Goal: Task Accomplishment & Management: Use online tool/utility

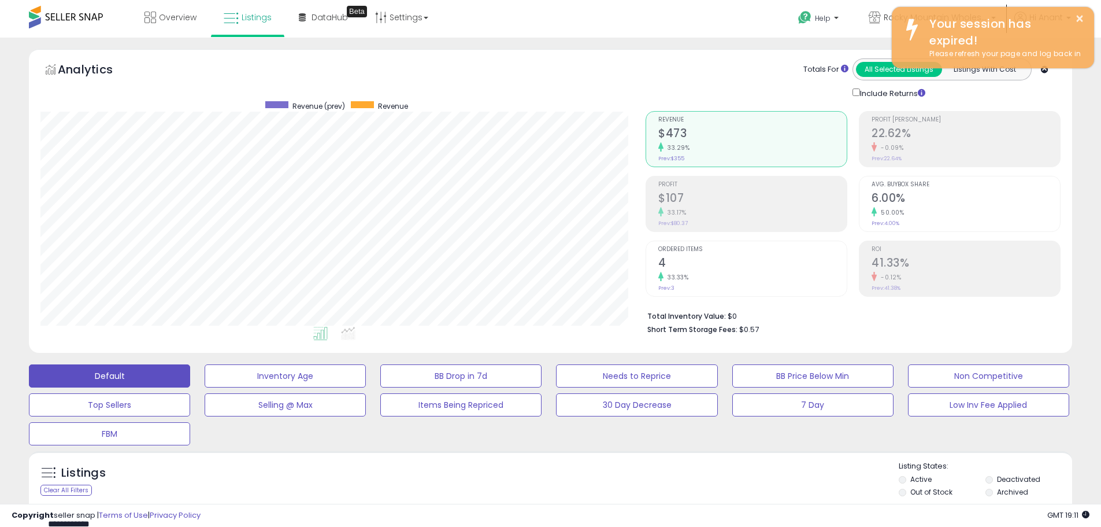
click at [80, 0] on div at bounding box center [66, 17] width 74 height 34
drag, startPoint x: 83, startPoint y: 17, endPoint x: 154, endPoint y: 16, distance: 71.1
click at [86, 17] on span at bounding box center [66, 17] width 74 height 23
click at [237, 12] on icon at bounding box center [231, 18] width 15 height 15
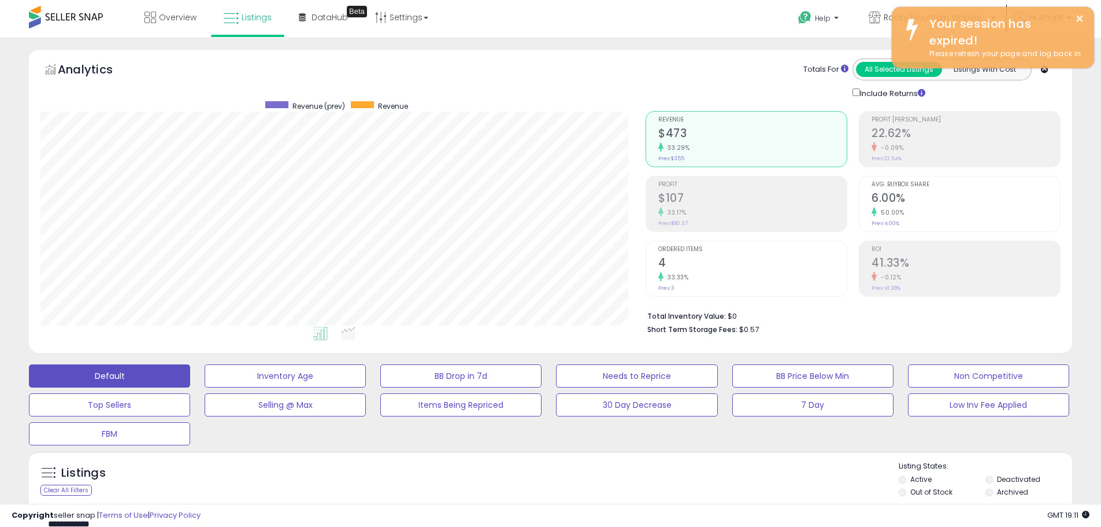
click at [117, 18] on div "Overview Listings Beta" at bounding box center [355, 24] width 728 height 49
click at [148, 14] on icon at bounding box center [151, 18] width 12 height 12
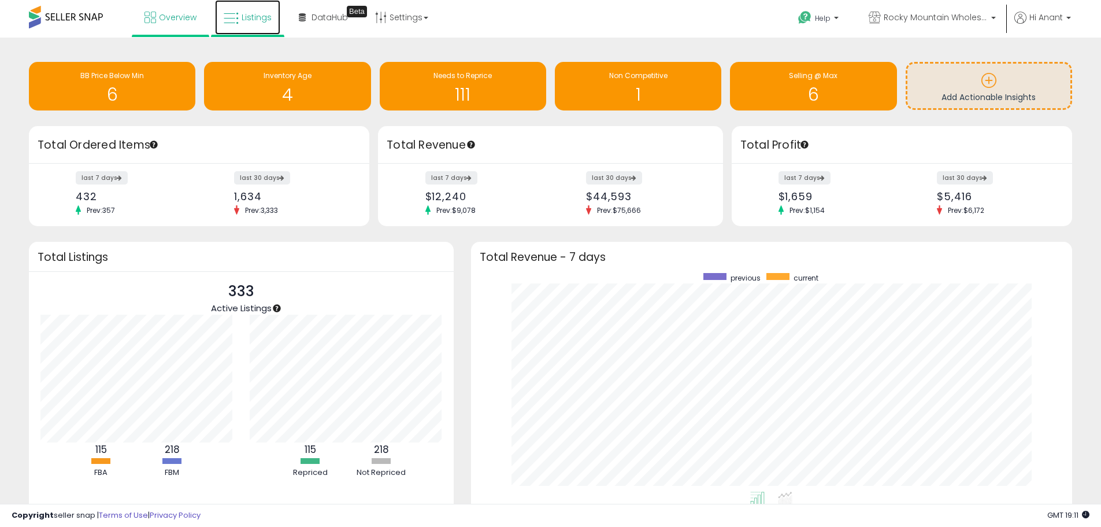
click at [262, 18] on span "Listings" at bounding box center [257, 18] width 30 height 12
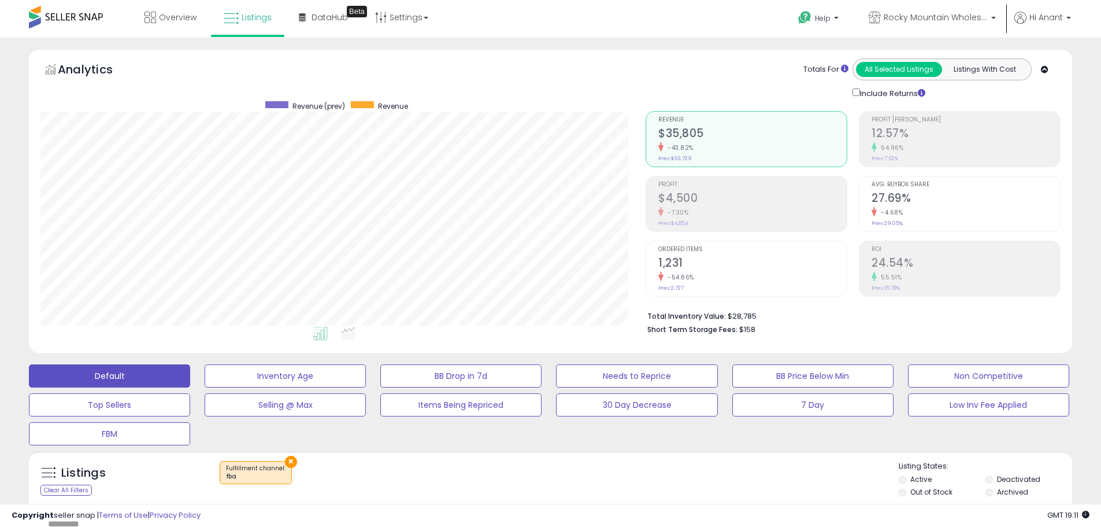
click at [763, 310] on li "Total Inventory Value: $28,785" at bounding box center [849, 315] width 405 height 14
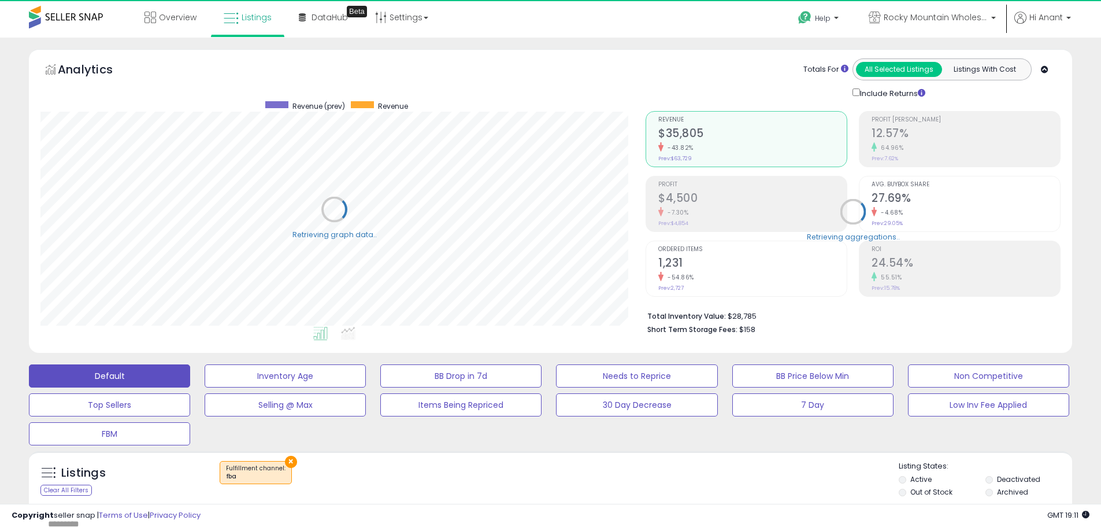
scroll to position [237, 605]
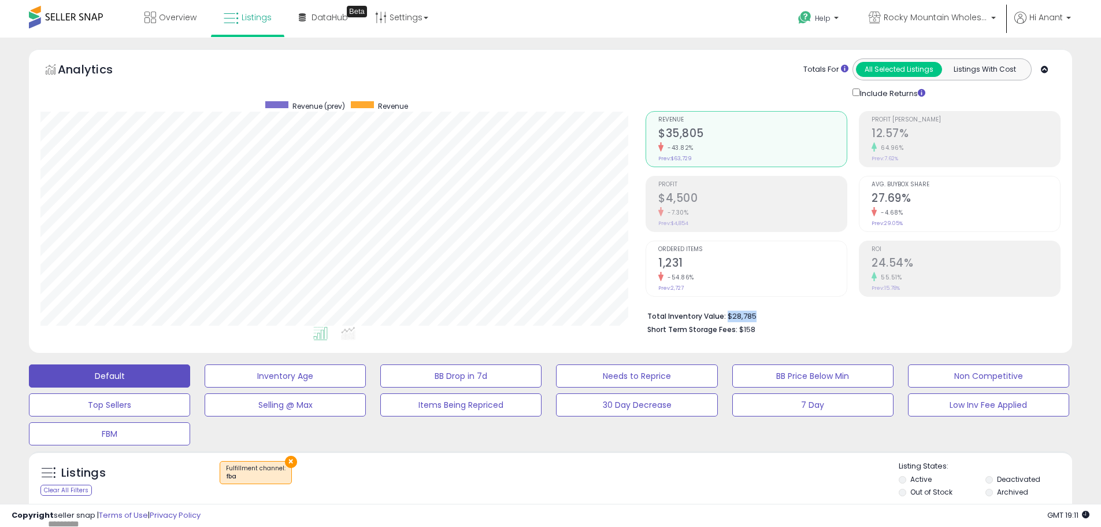
drag, startPoint x: 758, startPoint y: 313, endPoint x: 726, endPoint y: 313, distance: 31.8
click at [726, 313] on li "Total Inventory Value: $28,785" at bounding box center [849, 315] width 405 height 14
copy li "$28,785"
